Goal: Information Seeking & Learning: Learn about a topic

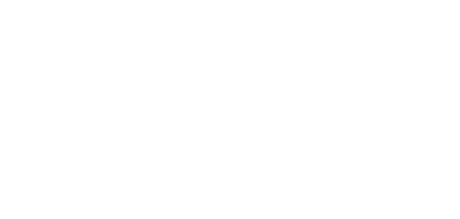
scroll to position [13, 0]
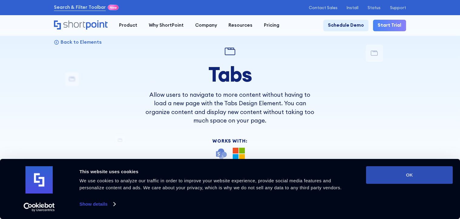
click at [402, 176] on button "OK" at bounding box center [409, 175] width 87 height 18
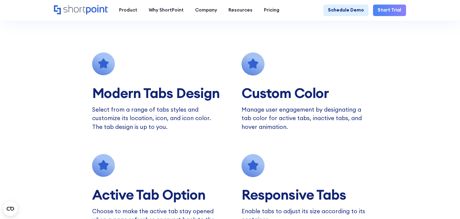
scroll to position [467, 0]
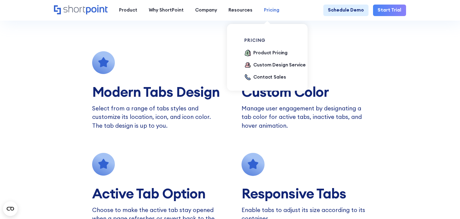
click at [265, 11] on div "Pricing" at bounding box center [271, 10] width 15 height 7
click at [268, 51] on div "Product Pricing" at bounding box center [271, 52] width 34 height 7
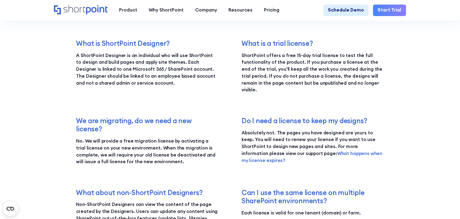
scroll to position [909, 0]
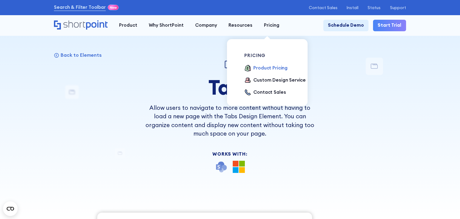
click at [269, 66] on div "Product Pricing" at bounding box center [271, 68] width 34 height 7
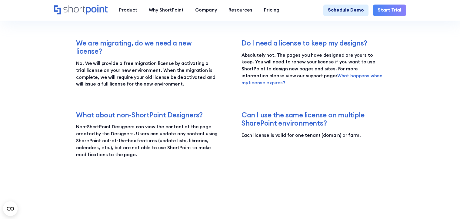
scroll to position [1000, 0]
